Goal: Transaction & Acquisition: Purchase product/service

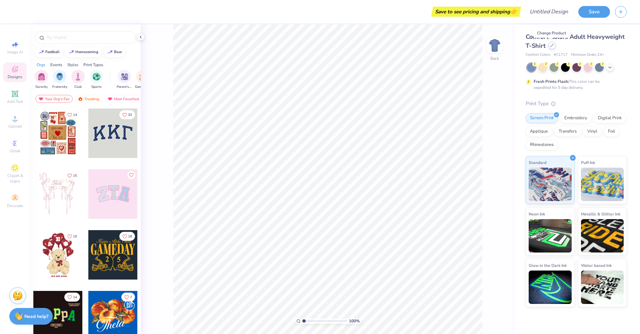
click at [552, 46] on icon at bounding box center [552, 45] width 3 height 3
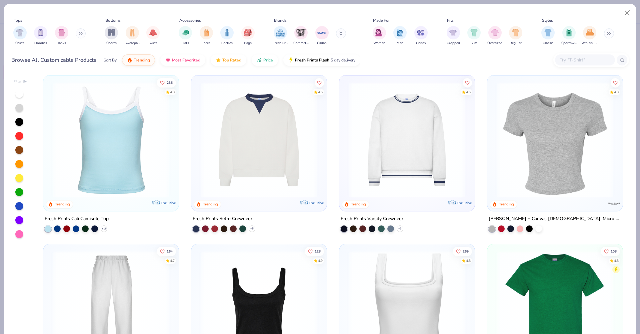
scroll to position [178, 0]
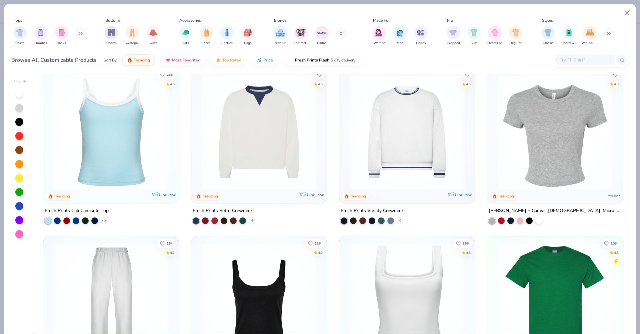
click at [551, 184] on img at bounding box center [555, 131] width 122 height 115
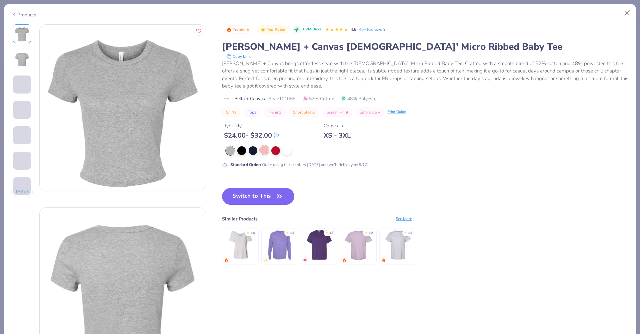
click at [266, 154] on div at bounding box center [264, 149] width 9 height 9
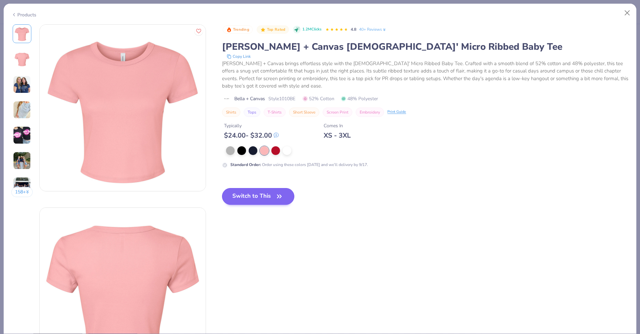
click at [259, 198] on button "Switch to This" at bounding box center [258, 196] width 72 height 17
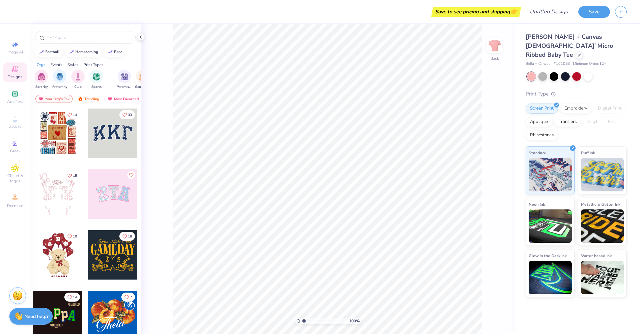
click at [61, 260] on div at bounding box center [57, 254] width 49 height 49
click at [569, 104] on div "Screen Print Embroidery Digital Print Applique Transfers Vinyl Foil Rhinestones" at bounding box center [576, 121] width 101 height 37
click at [580, 102] on div "Embroidery" at bounding box center [576, 107] width 32 height 10
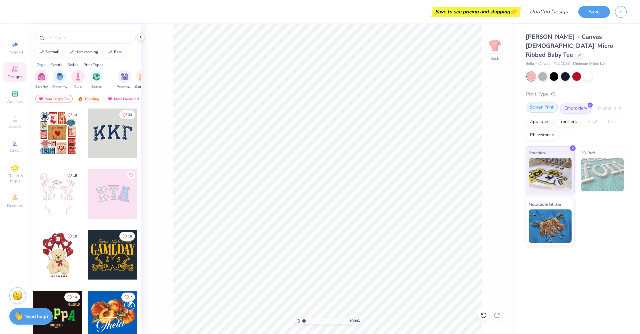
click at [548, 102] on div "Screen Print" at bounding box center [542, 107] width 32 height 10
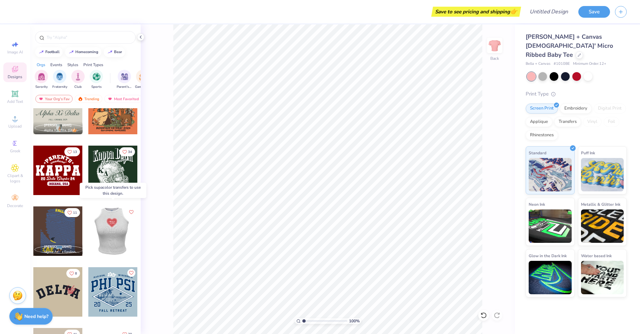
scroll to position [1606, 0]
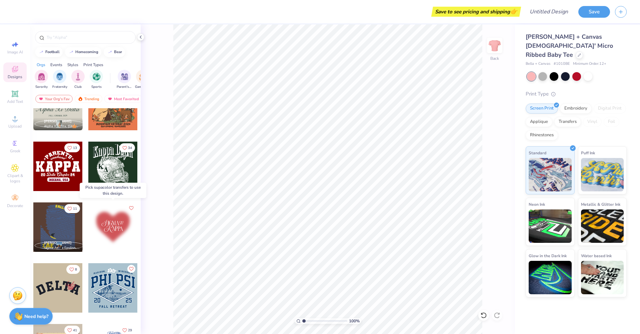
click at [126, 235] on div at bounding box center [112, 226] width 49 height 49
click at [118, 235] on div at bounding box center [112, 226] width 49 height 49
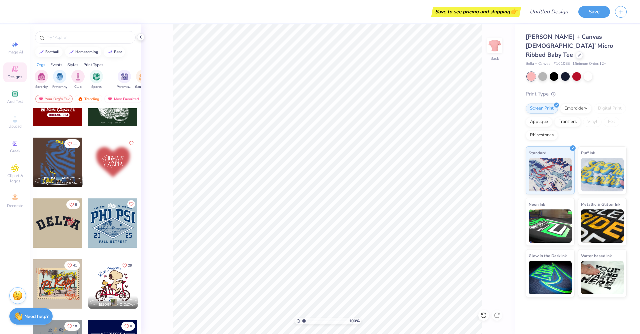
scroll to position [1702, 0]
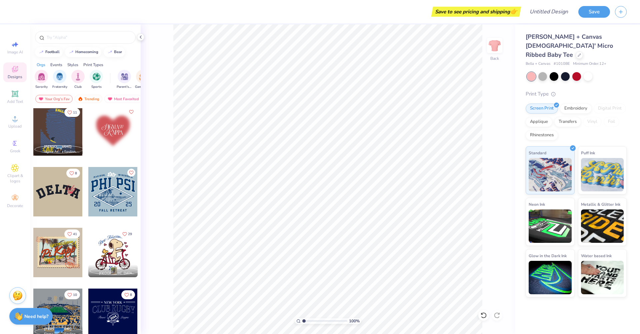
click at [102, 257] on div at bounding box center [112, 251] width 49 height 49
click at [576, 51] on div at bounding box center [579, 54] width 7 height 7
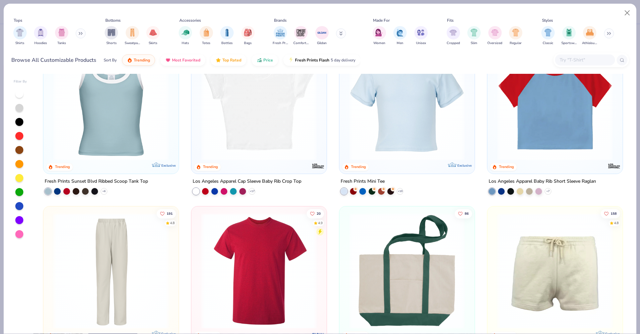
scroll to position [1064, 0]
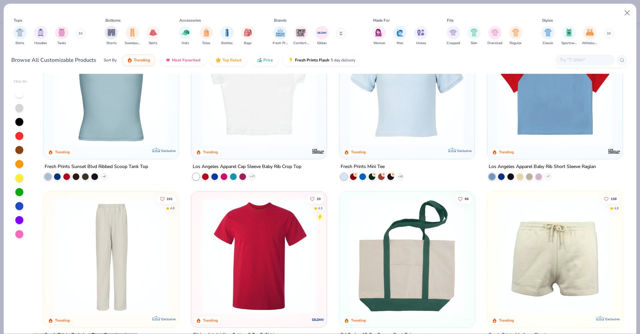
click at [521, 125] on img at bounding box center [555, 87] width 122 height 115
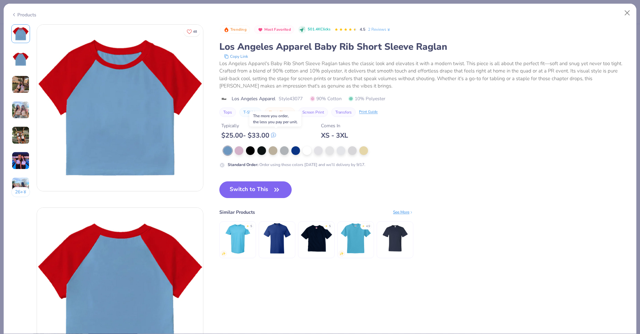
click at [276, 138] on span at bounding box center [273, 134] width 5 height 9
click at [630, 13] on button "Close" at bounding box center [627, 13] width 13 height 13
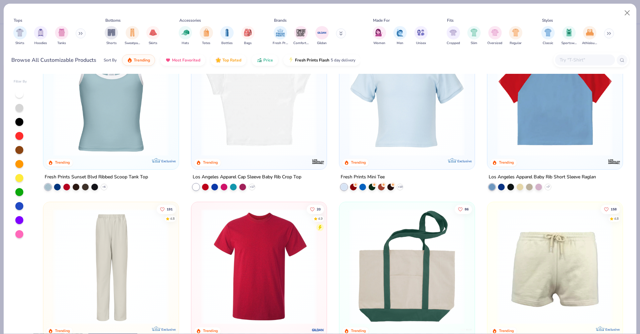
scroll to position [1170, 0]
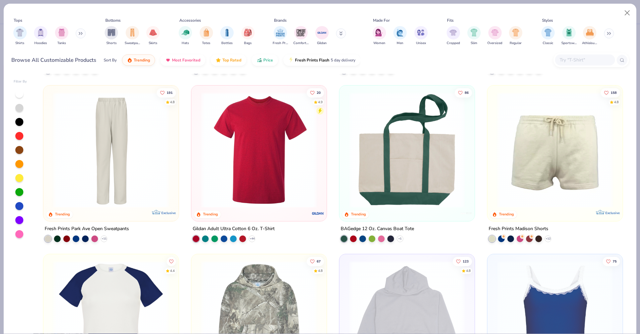
click at [565, 168] on img at bounding box center [555, 149] width 122 height 115
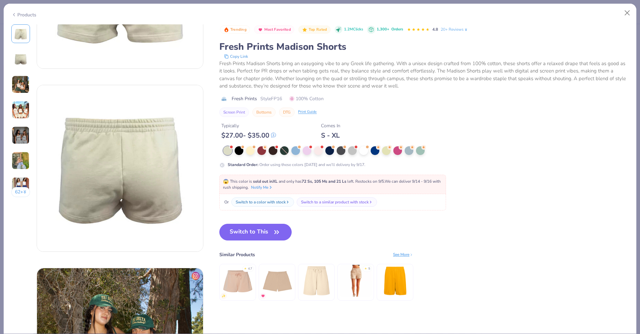
scroll to position [123, 0]
click at [629, 13] on button "Close" at bounding box center [627, 13] width 13 height 13
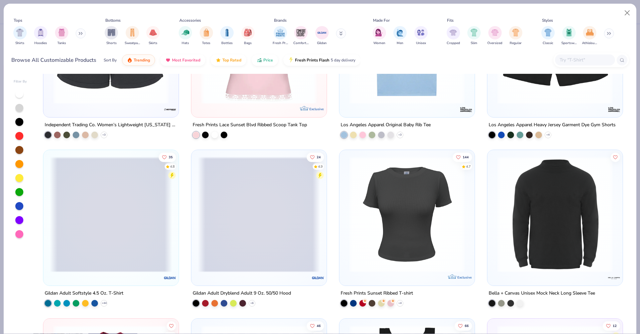
scroll to position [3127, 0]
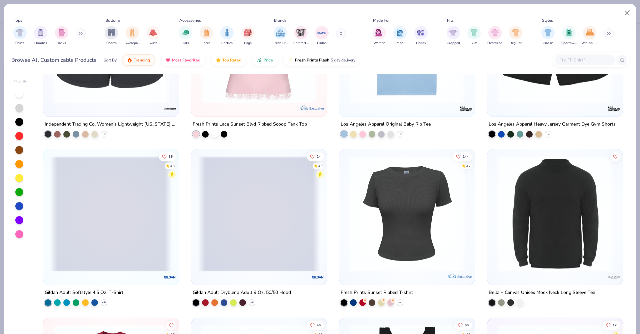
click at [383, 221] on img at bounding box center [407, 213] width 122 height 115
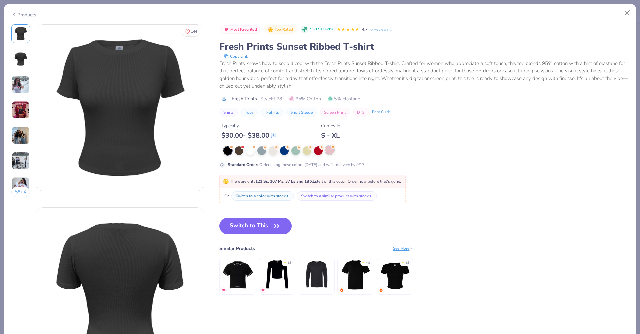
click at [329, 154] on div at bounding box center [330, 149] width 9 height 9
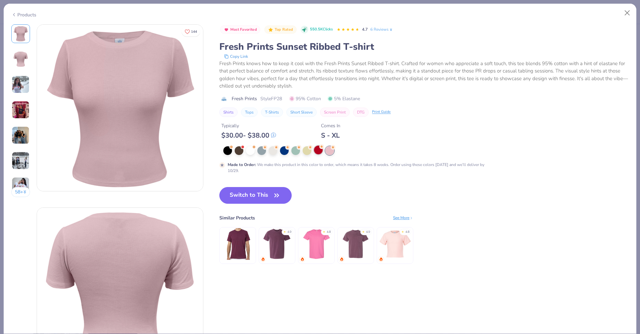
click at [317, 153] on div at bounding box center [318, 149] width 9 height 9
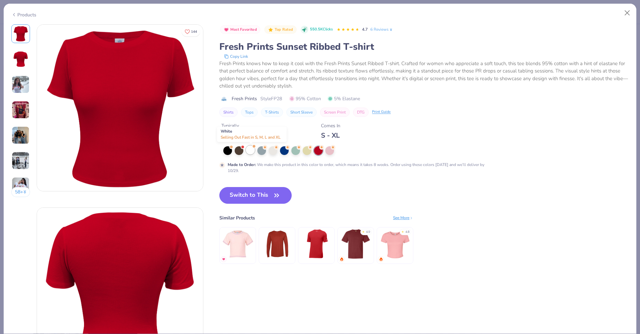
click at [250, 152] on div at bounding box center [250, 149] width 9 height 9
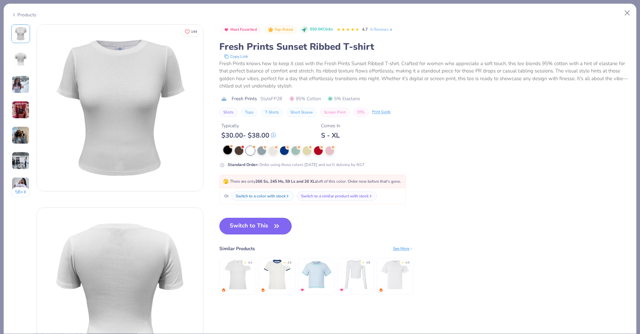
click at [229, 152] on div at bounding box center [227, 149] width 9 height 9
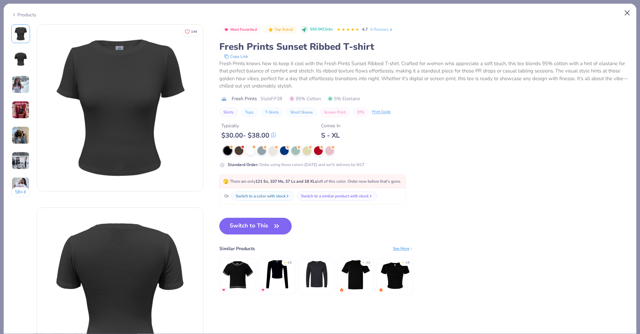
click at [630, 13] on button "Close" at bounding box center [627, 13] width 13 height 13
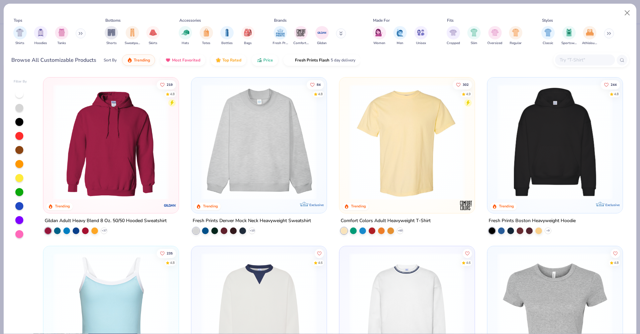
click at [415, 143] on img at bounding box center [407, 141] width 122 height 115
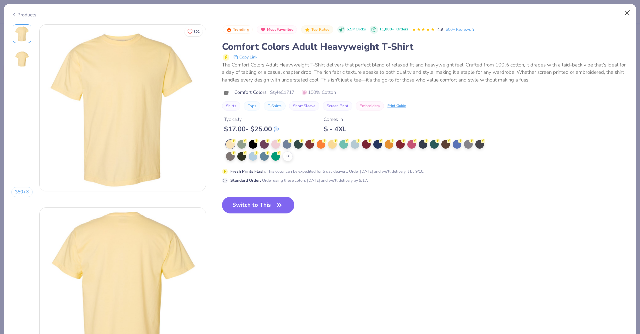
click at [624, 12] on button "Close" at bounding box center [627, 13] width 13 height 13
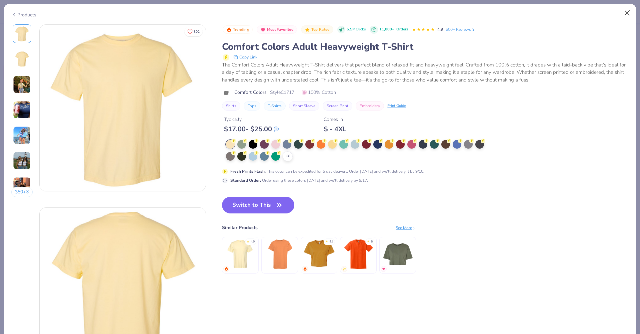
click at [628, 14] on button "Close" at bounding box center [627, 13] width 13 height 13
drag, startPoint x: 629, startPoint y: 12, endPoint x: 274, endPoint y: 209, distance: 406.2
click at [629, 12] on button "Close" at bounding box center [627, 13] width 13 height 13
drag, startPoint x: 274, startPoint y: 209, endPoint x: 591, endPoint y: 6, distance: 377.2
click at [274, 209] on button "Switch to This" at bounding box center [258, 204] width 72 height 17
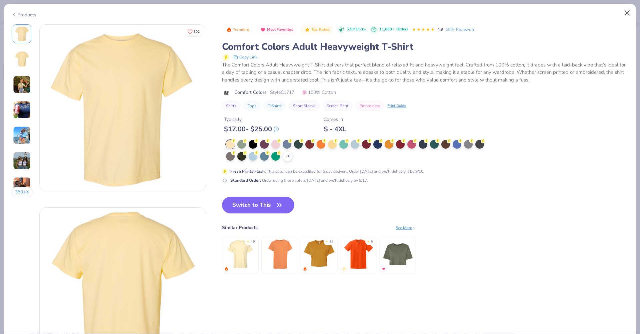
click at [631, 13] on button "Close" at bounding box center [627, 13] width 13 height 13
click at [628, 11] on button "Close" at bounding box center [627, 13] width 13 height 13
